Goal: Check status: Check status

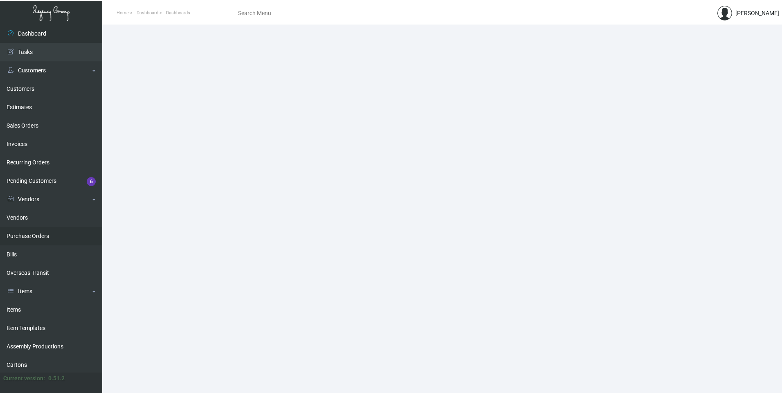
click at [55, 235] on link "Purchase Orders" at bounding box center [51, 236] width 102 height 18
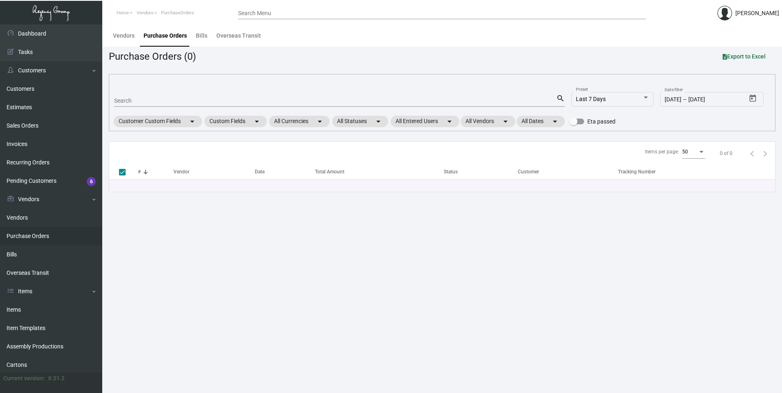
click at [120, 103] on input "Search" at bounding box center [335, 101] width 442 height 7
paste input "1Z2A61010393432743"
type input "1Z2A61010393432743"
checkbox input "false"
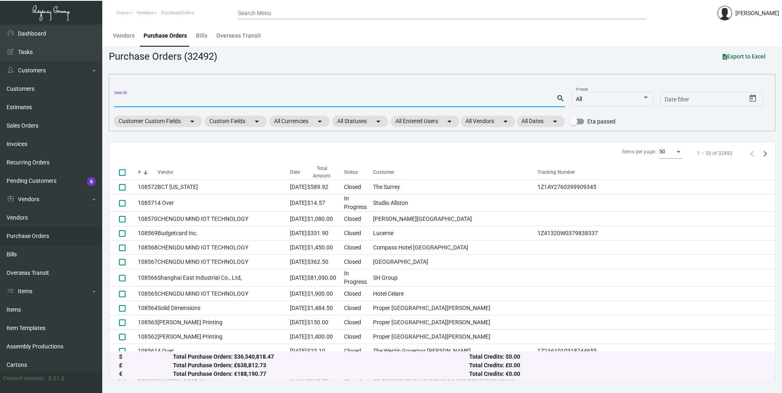
paste input "102104"
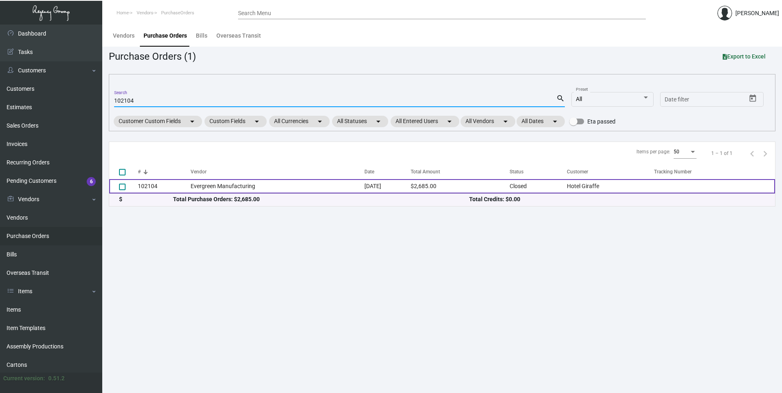
type input "102104"
click at [212, 182] on td "Evergreen Manufacturing" at bounding box center [278, 186] width 174 height 14
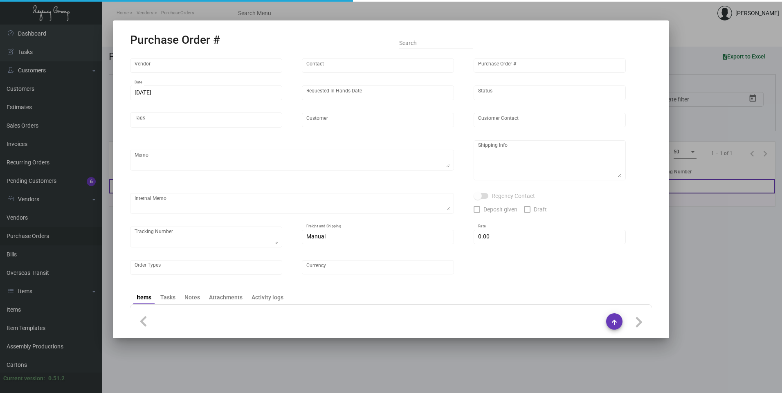
type input "Evergreen Manufacturing"
type input "[PERSON_NAME]"
type input "102104"
type input "[DATE]"
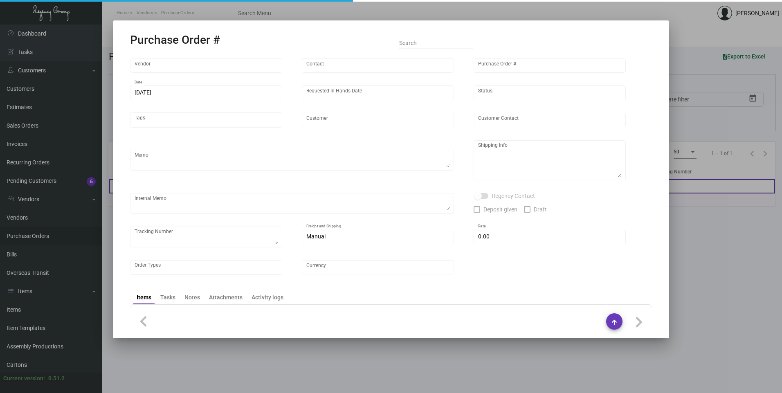
type input "Hotel Giraffe"
type input "[PERSON_NAME]"
type textarea "Quote # 1023--042-D / Reorder PO# 93908"
type textarea "[GEOGRAPHIC_DATA][PERSON_NAME][STREET_ADDRESS][US_STATE]"
type textarea "Created as an estimate."
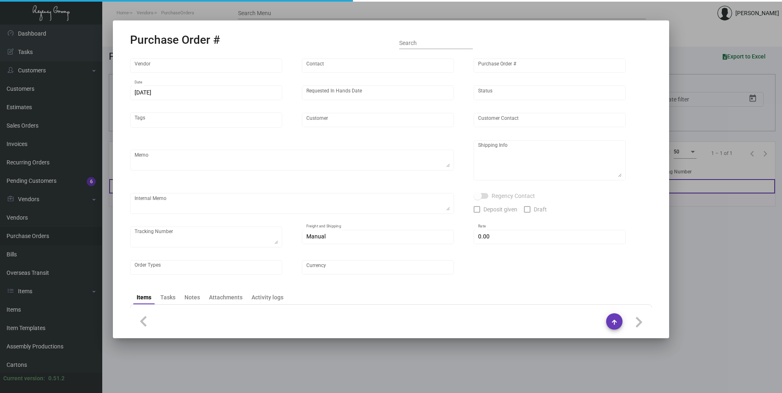
type input "$ 0.00"
type input "United States Dollar $"
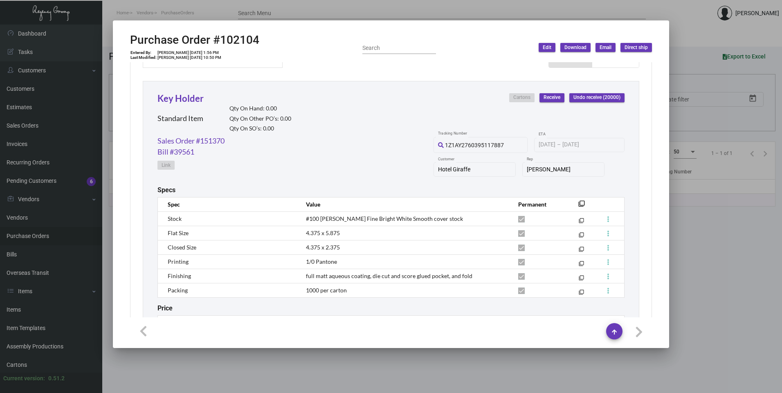
scroll to position [364, 0]
